Goal: Information Seeking & Learning: Learn about a topic

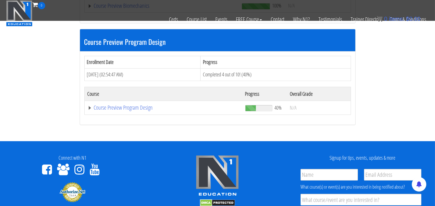
scroll to position [161, 0]
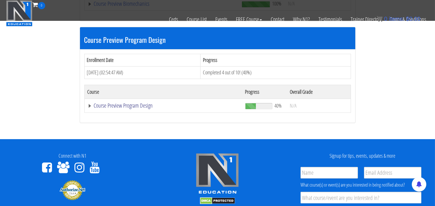
click at [115, 7] on link "Course Preview Program Design" at bounding box center [161, 4] width 149 height 6
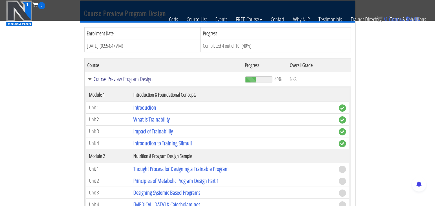
scroll to position [225, 0]
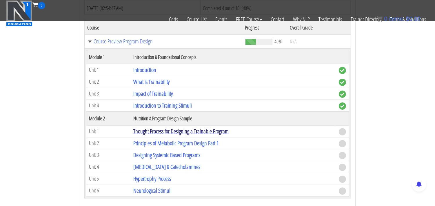
click at [154, 132] on link "Thought Process for Designing a Trainable Program" at bounding box center [180, 131] width 95 height 8
